Goal: Information Seeking & Learning: Learn about a topic

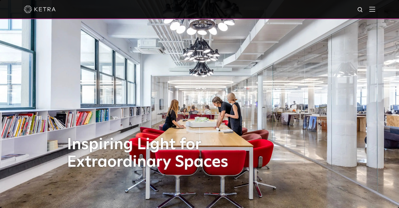
click at [371, 12] on span at bounding box center [372, 9] width 6 height 5
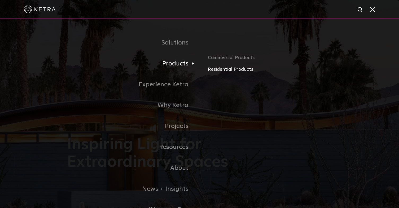
click at [223, 70] on link "Residential Products" at bounding box center [270, 70] width 124 height 8
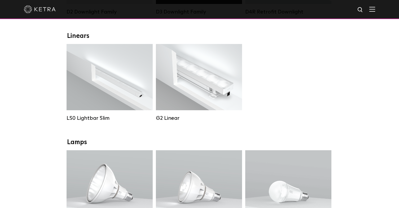
scroll to position [184, 0]
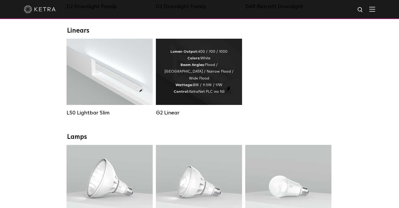
click at [211, 75] on div "Lumen Output: 400 / 700 / 1000 Colors: White Beam Angles: Flood / Graze / Narro…" at bounding box center [199, 72] width 70 height 47
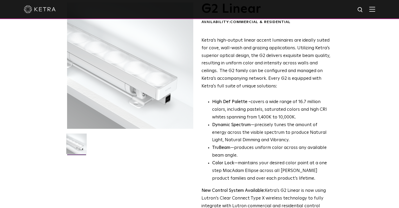
scroll to position [37, 0]
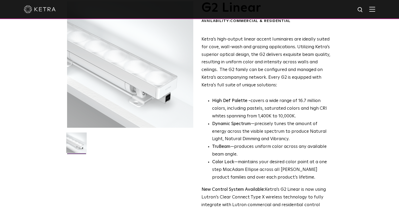
click at [71, 147] on img at bounding box center [76, 145] width 20 height 24
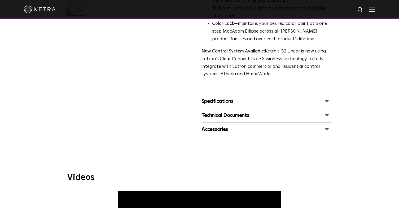
scroll to position [174, 0]
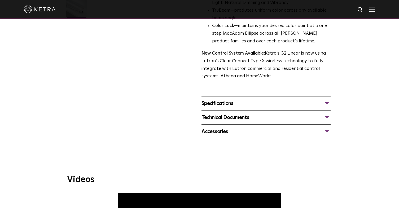
click at [216, 100] on div "Specifications" at bounding box center [265, 103] width 129 height 8
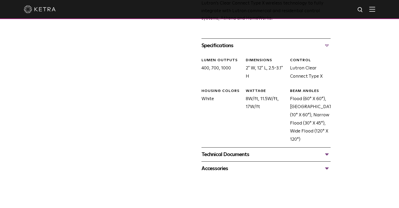
scroll to position [247, 0]
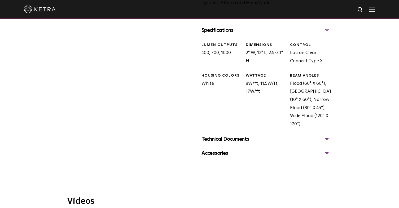
click at [212, 135] on div "Technical Documents" at bounding box center [265, 139] width 129 height 8
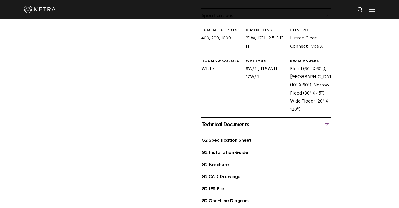
scroll to position [261, 0]
click at [212, 138] on link "G2 Specification Sheet" at bounding box center [226, 140] width 50 height 5
